Goal: Task Accomplishment & Management: Use online tool/utility

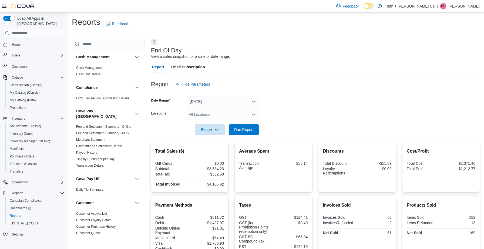
scroll to position [1, 0]
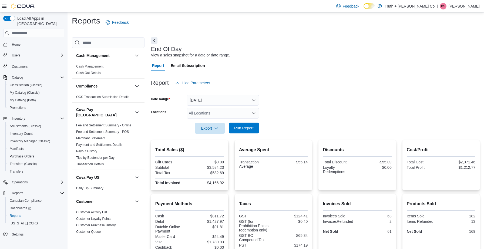
click at [249, 127] on span "Run Report" at bounding box center [243, 127] width 19 height 5
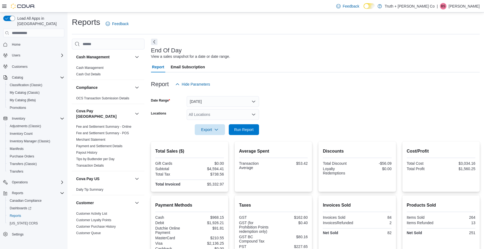
scroll to position [0, 0]
click at [248, 131] on span "Run Report" at bounding box center [243, 129] width 19 height 5
click at [247, 130] on span "Run Report" at bounding box center [243, 129] width 19 height 5
click at [243, 128] on span "Run Report" at bounding box center [243, 129] width 19 height 5
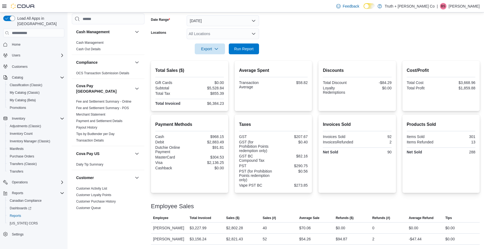
scroll to position [80, 0]
drag, startPoint x: 243, startPoint y: 25, endPoint x: 242, endPoint y: 30, distance: 4.5
click at [242, 30] on form "Date Range Today Locations All Locations Export Run Report" at bounding box center [315, 31] width 328 height 45
click at [247, 49] on span "Run Report" at bounding box center [243, 48] width 19 height 5
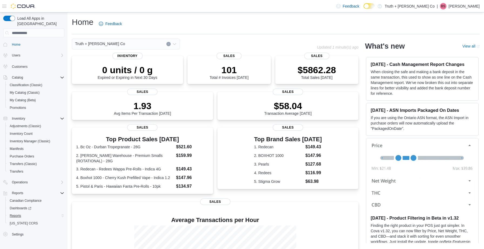
click at [19, 213] on span "Reports" at bounding box center [15, 215] width 11 height 4
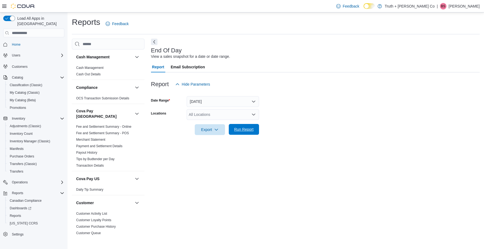
click at [241, 129] on span "Run Report" at bounding box center [243, 129] width 19 height 5
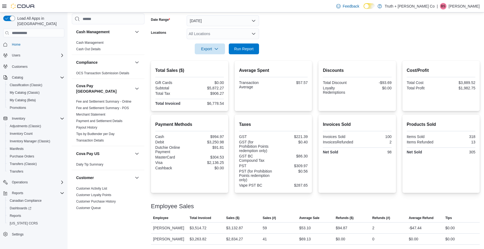
scroll to position [80, 0]
click at [36, 198] on span "Canadian Compliance" at bounding box center [26, 200] width 32 height 4
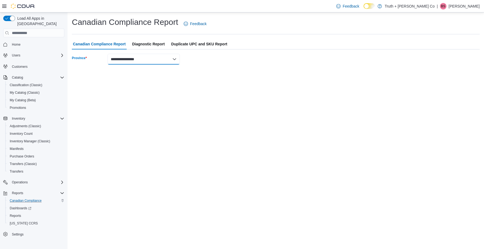
select select "**********"
select select "*********"
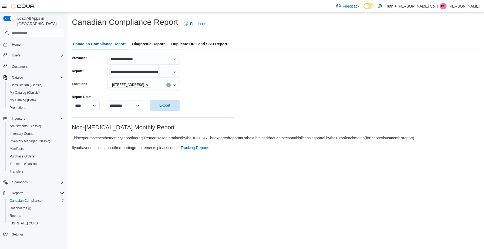
click at [166, 104] on span "Export" at bounding box center [164, 105] width 11 height 5
